Goal: Task Accomplishment & Management: Manage account settings

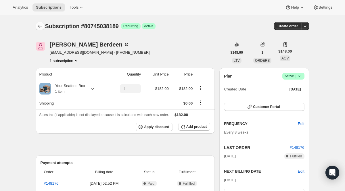
click at [41, 28] on icon "Subscriptions" at bounding box center [40, 26] width 6 height 6
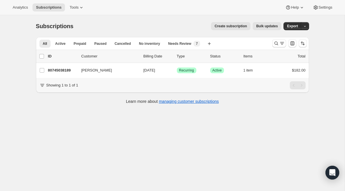
click at [276, 39] on div at bounding box center [289, 44] width 39 height 12
click at [276, 41] on icon "Search and filter results" at bounding box center [277, 44] width 6 height 6
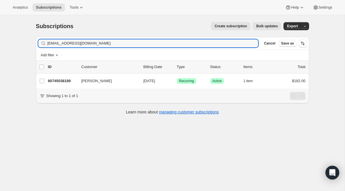
drag, startPoint x: 152, startPoint y: 45, endPoint x: 84, endPoint y: 35, distance: 68.0
click at [84, 35] on div "Subscriptions. This page is ready Subscriptions Create subscription Bulk update…" at bounding box center [172, 68] width 287 height 106
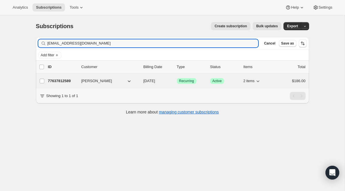
type input "[EMAIL_ADDRESS][DOMAIN_NAME]"
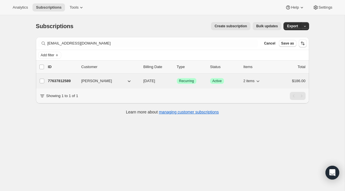
click at [189, 83] on span "Recurring" at bounding box center [186, 81] width 15 height 5
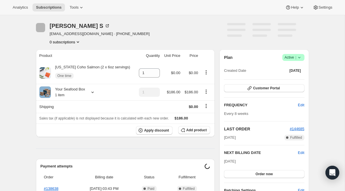
scroll to position [70, 0]
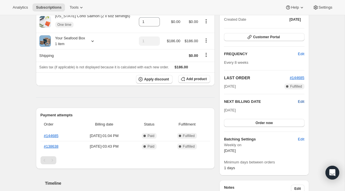
click at [304, 101] on span "Edit" at bounding box center [301, 102] width 6 height 6
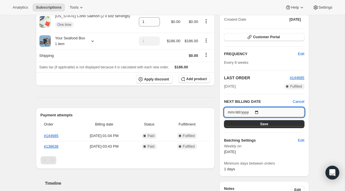
click at [261, 113] on input "[DATE]" at bounding box center [264, 113] width 80 height 10
type input "[DATE]"
click at [257, 122] on button "Save" at bounding box center [264, 124] width 80 height 8
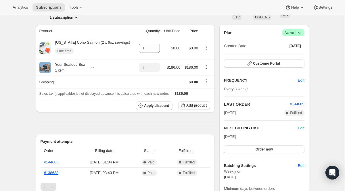
drag, startPoint x: 223, startPoint y: 136, endPoint x: 249, endPoint y: 136, distance: 26.2
click at [249, 136] on div "Plan Success Active | Created Date [DATE] Customer Portal FREQUENCY Edit Every …" at bounding box center [263, 113] width 89 height 177
copy span "[DATE]"
